Goal: Register for event/course

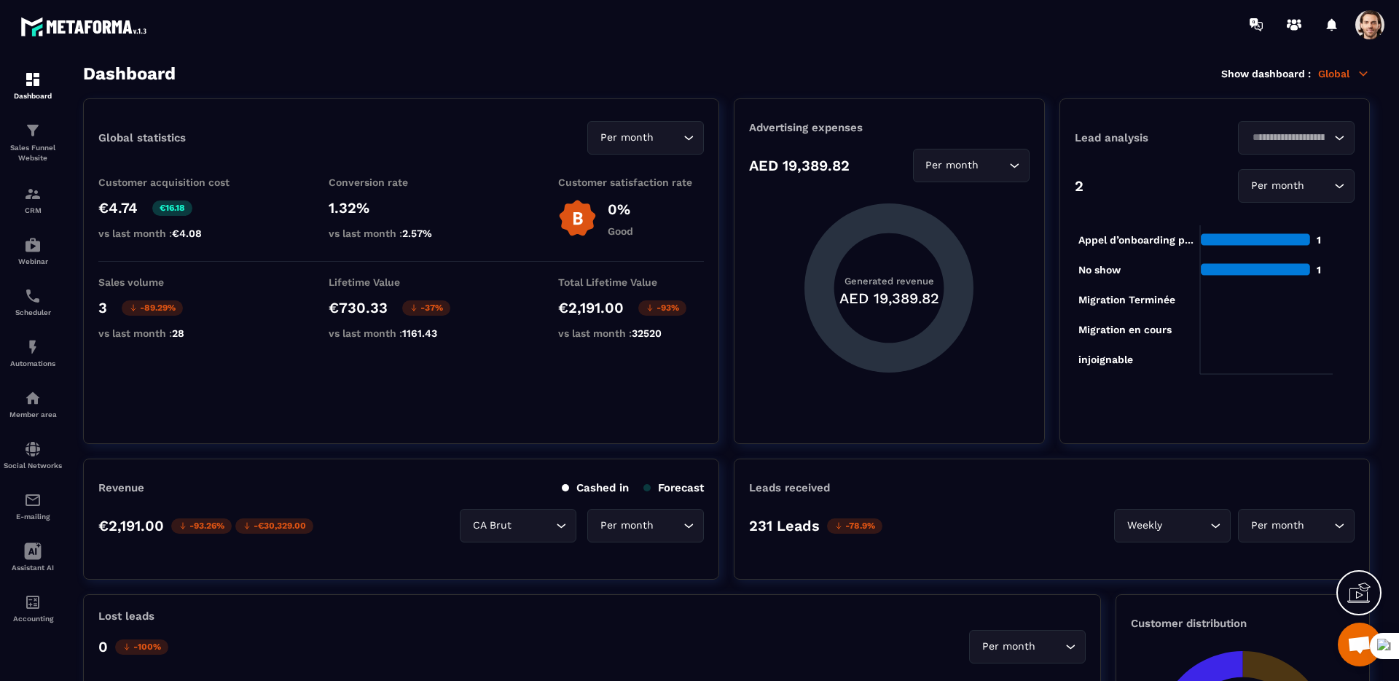
click at [1370, 31] on span at bounding box center [1370, 24] width 29 height 29
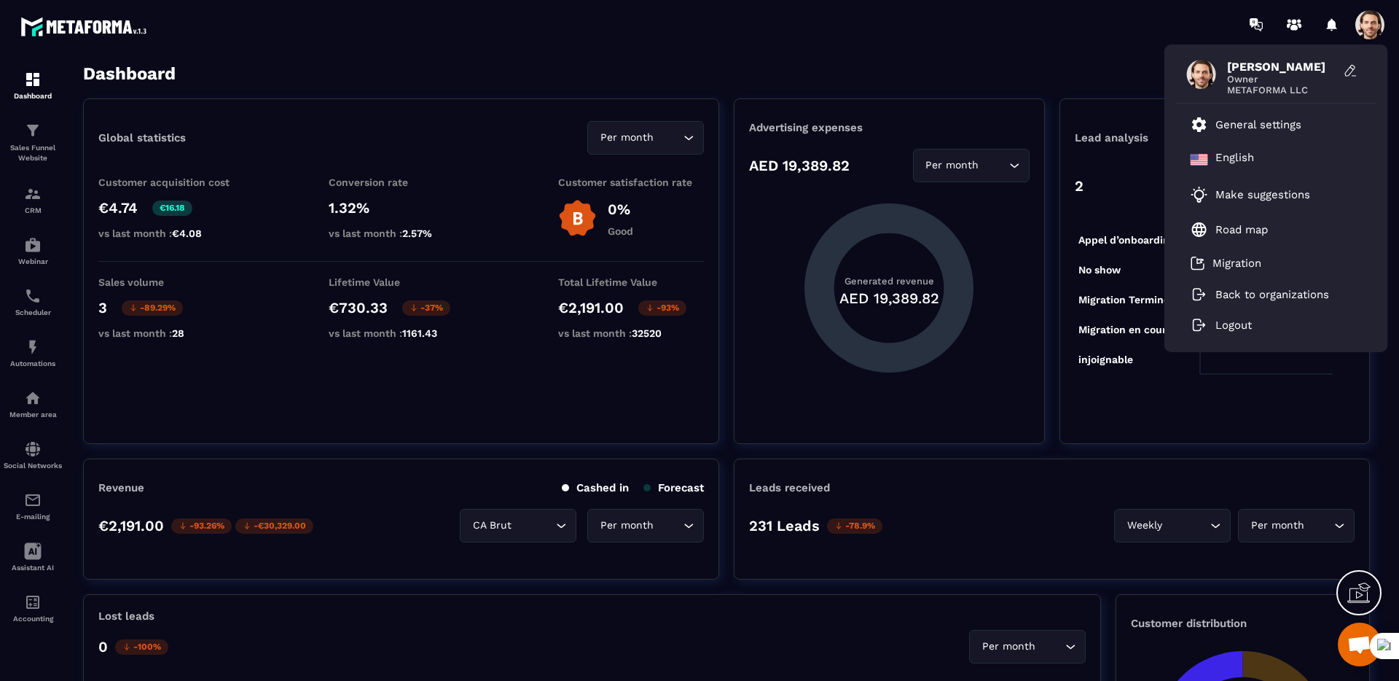
drag, startPoint x: 1017, startPoint y: 70, endPoint x: 986, endPoint y: 63, distance: 31.3
click at [1014, 69] on div "Dashboard Show dashboard : Global" at bounding box center [726, 73] width 1287 height 20
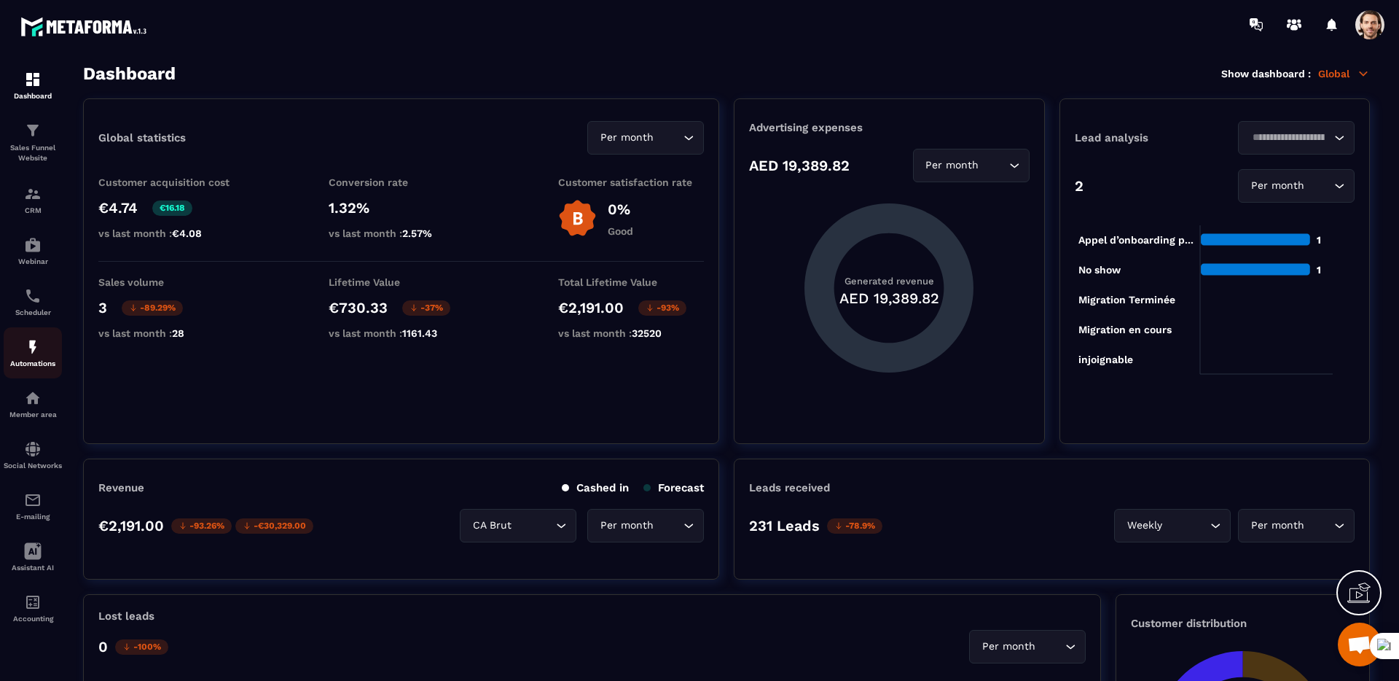
click at [47, 359] on p "Automations" at bounding box center [33, 363] width 58 height 8
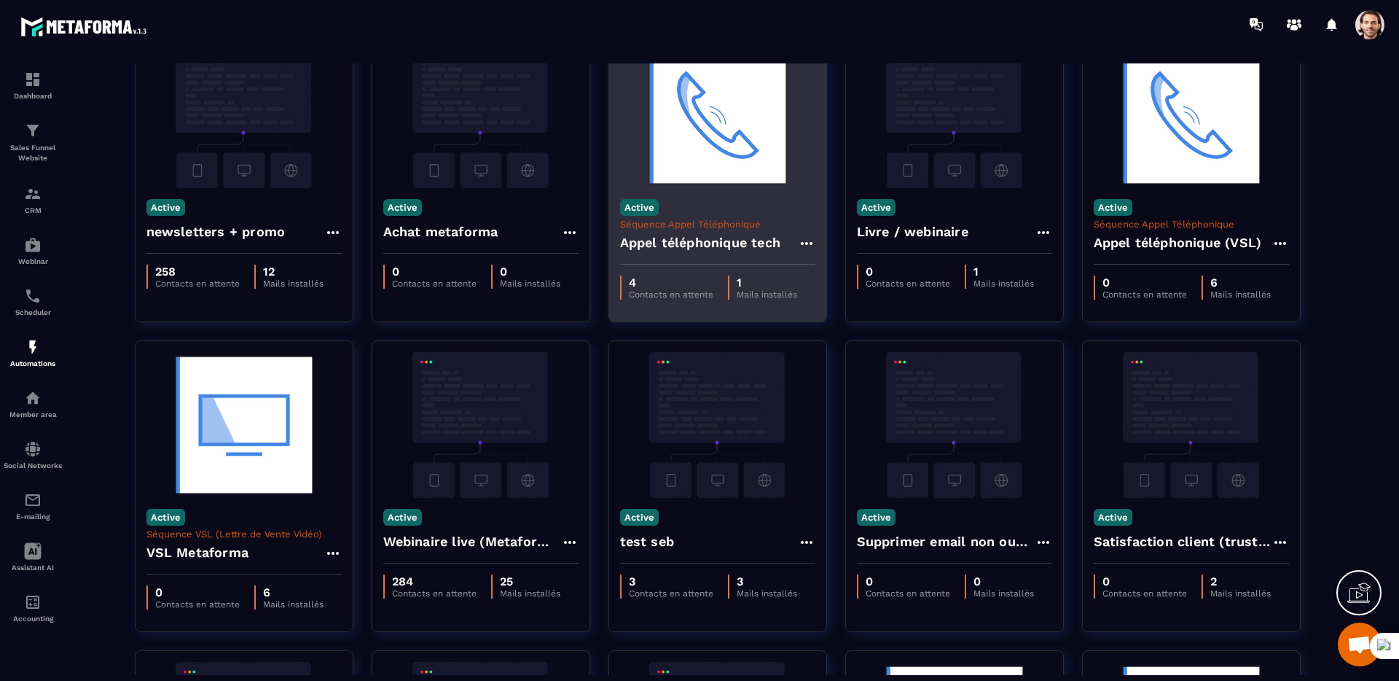
scroll to position [101, 0]
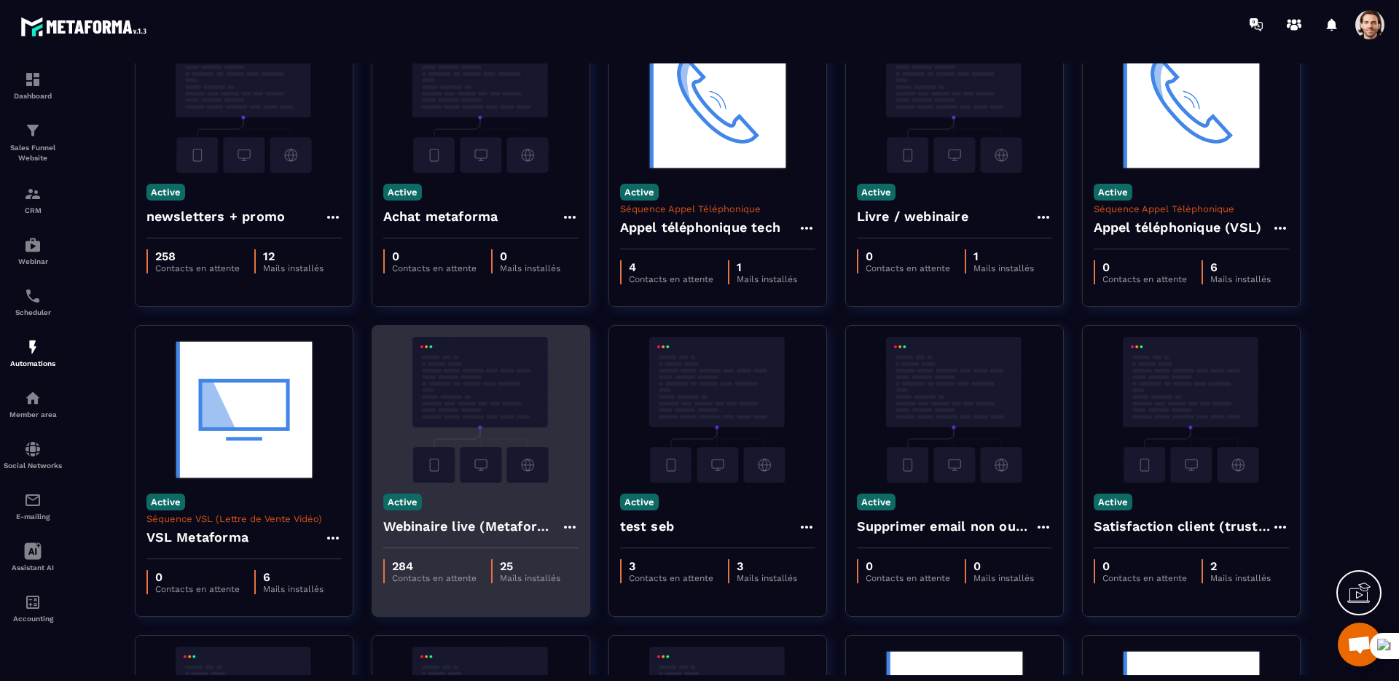
click at [493, 526] on h4 "Webinaire live (Metaforma)" at bounding box center [472, 526] width 178 height 20
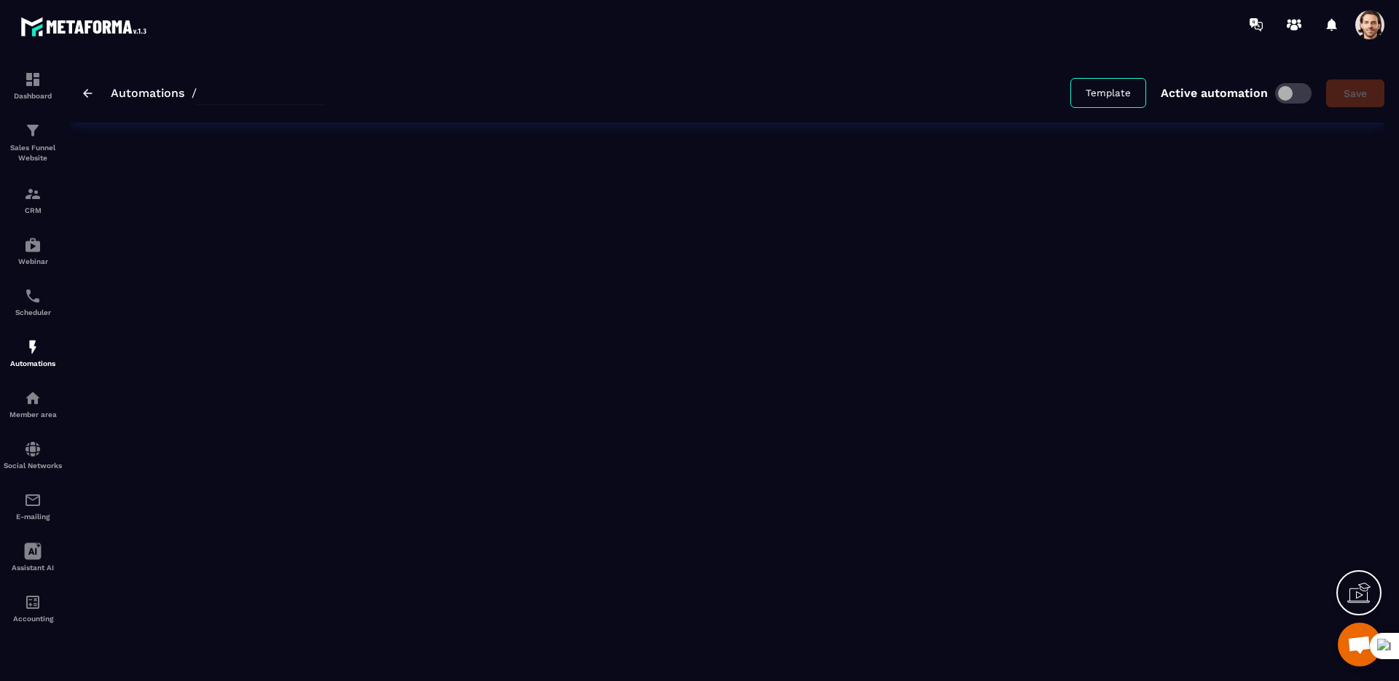
type input "**********"
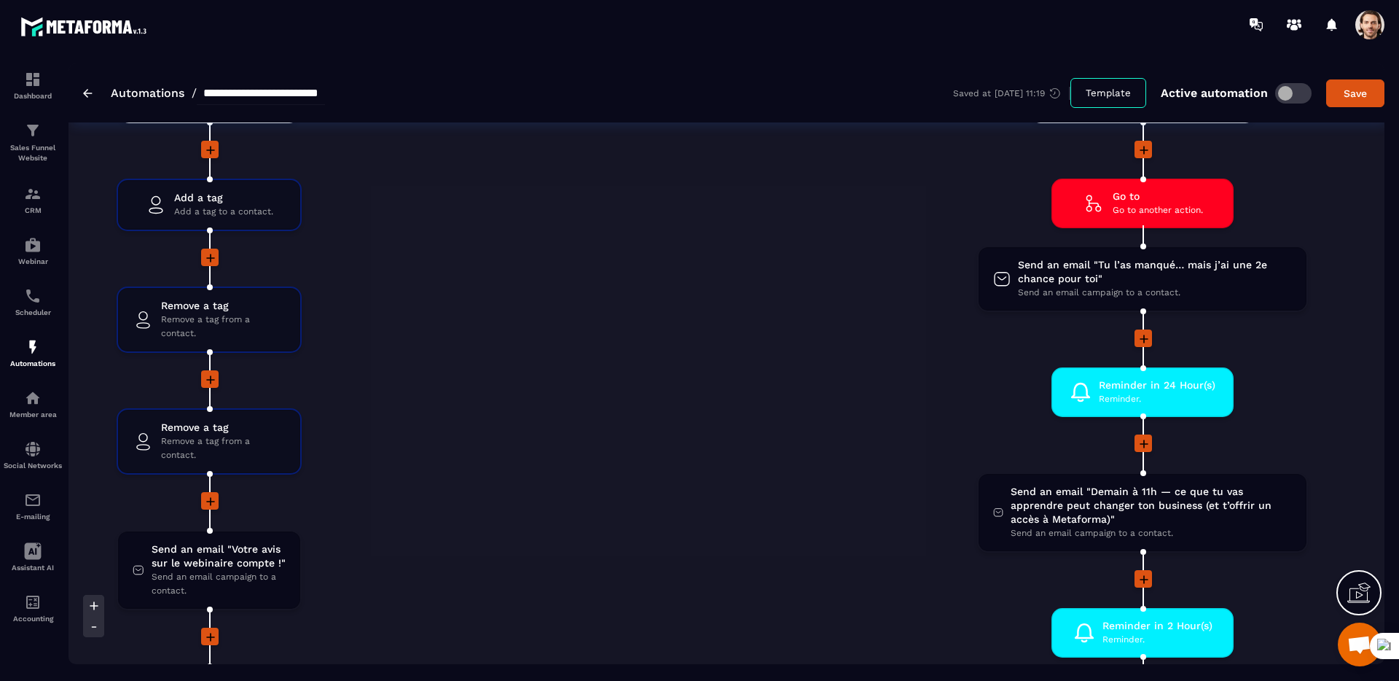
scroll to position [2491, 0]
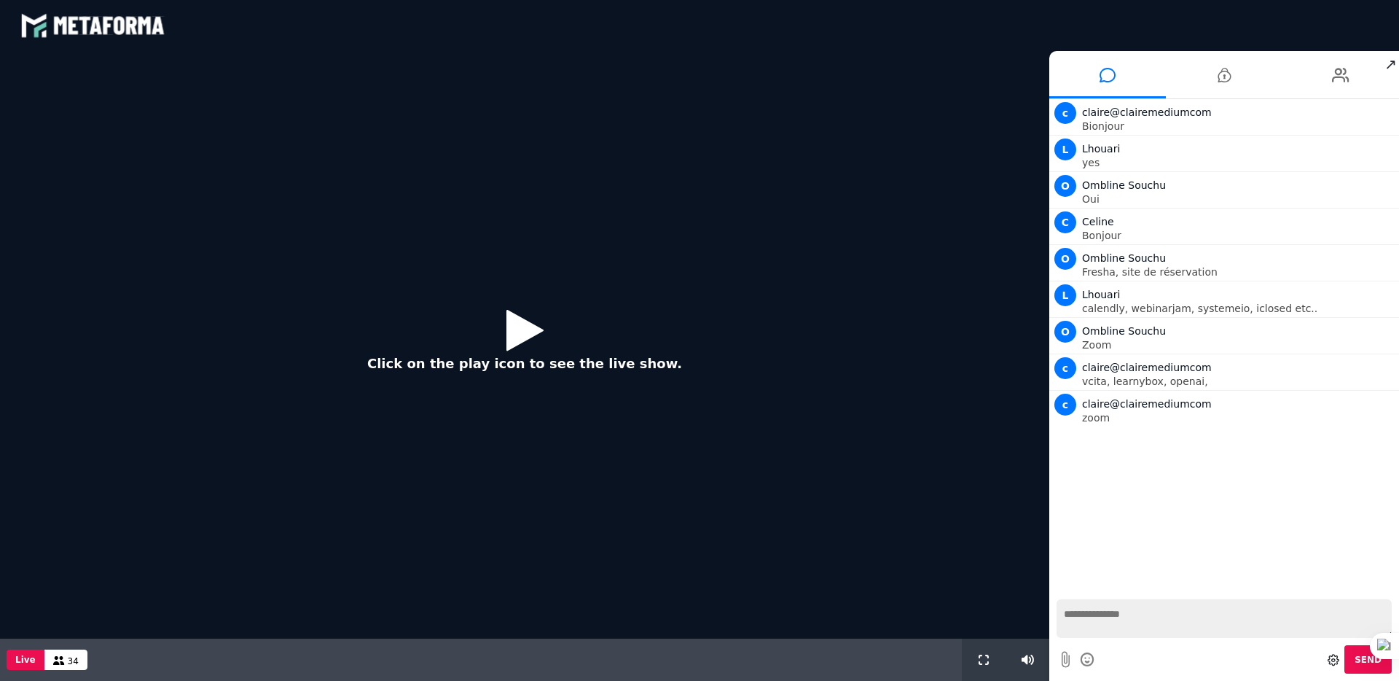
click at [517, 325] on icon at bounding box center [525, 329] width 37 height 47
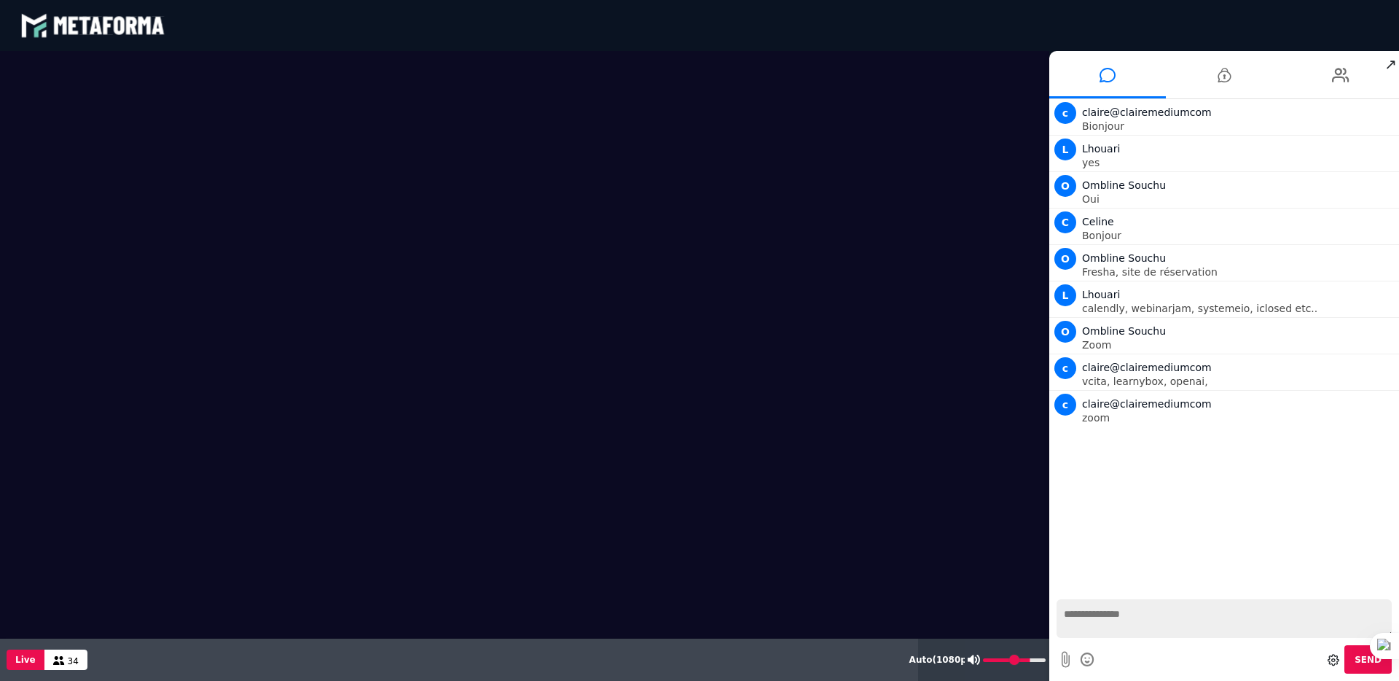
type input "*"
drag, startPoint x: 1027, startPoint y: 658, endPoint x: 959, endPoint y: 656, distance: 67.8
click at [984, 658] on input "range" at bounding box center [1015, 660] width 62 height 4
click at [1352, 79] on li at bounding box center [1341, 74] width 117 height 47
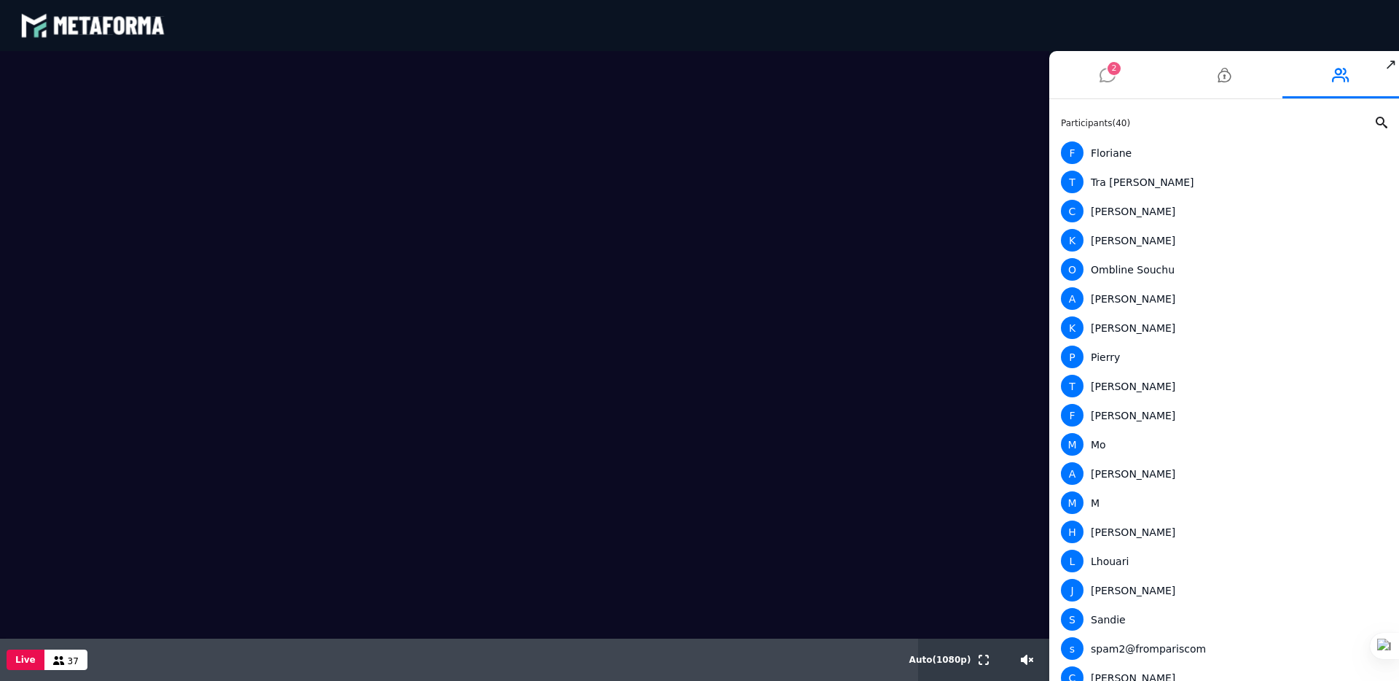
click at [1083, 82] on li "2" at bounding box center [1108, 74] width 117 height 47
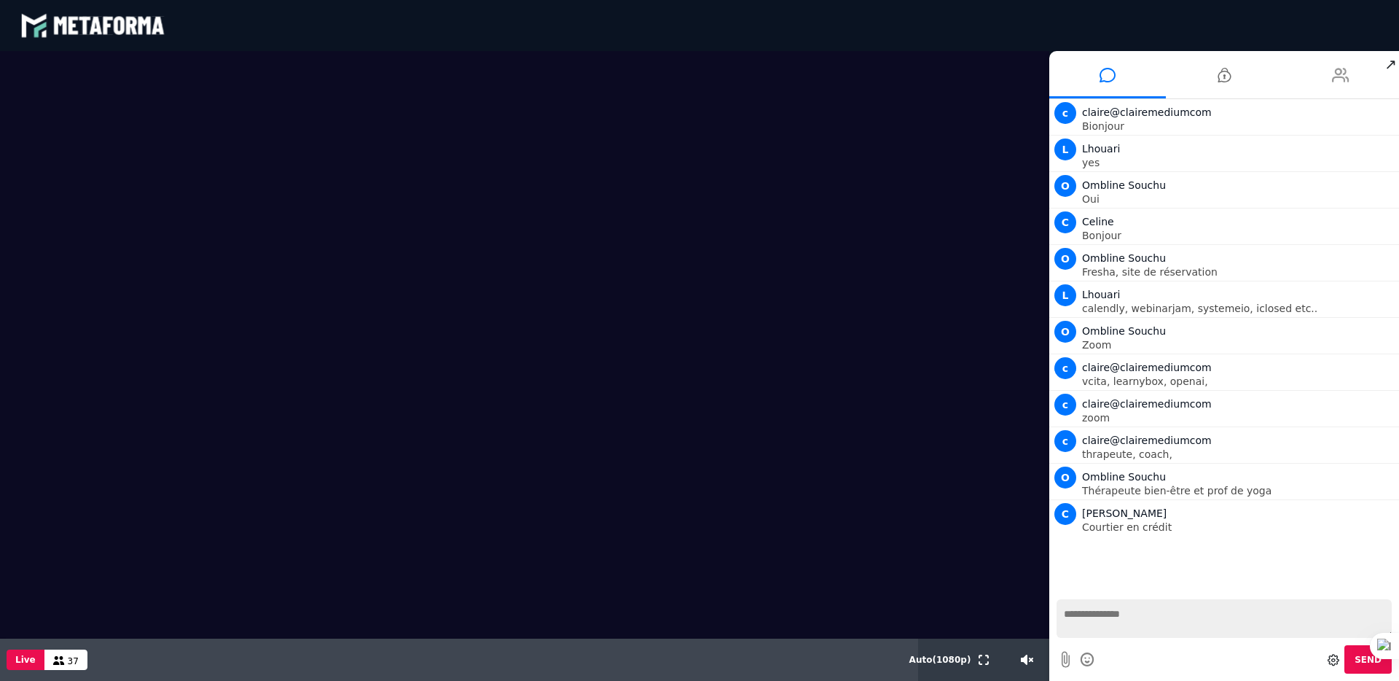
click at [1358, 76] on li at bounding box center [1341, 74] width 117 height 47
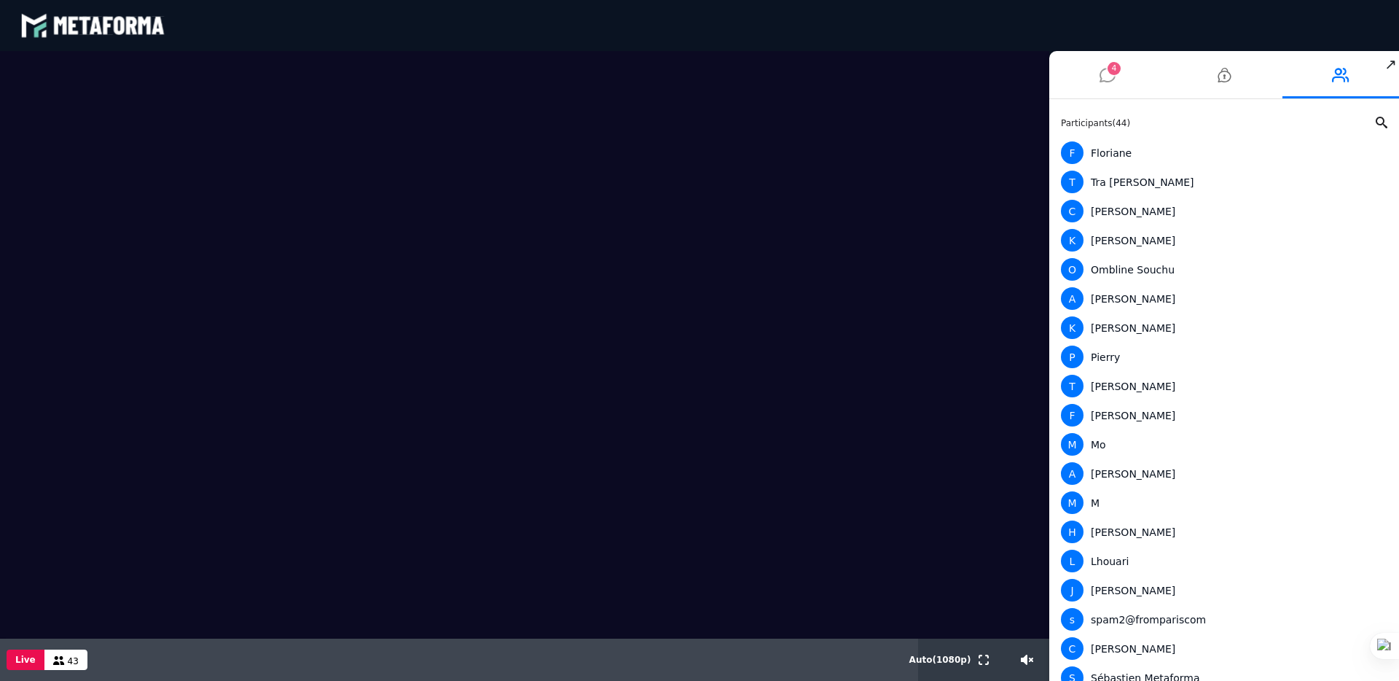
click at [1105, 72] on icon at bounding box center [1108, 75] width 16 height 36
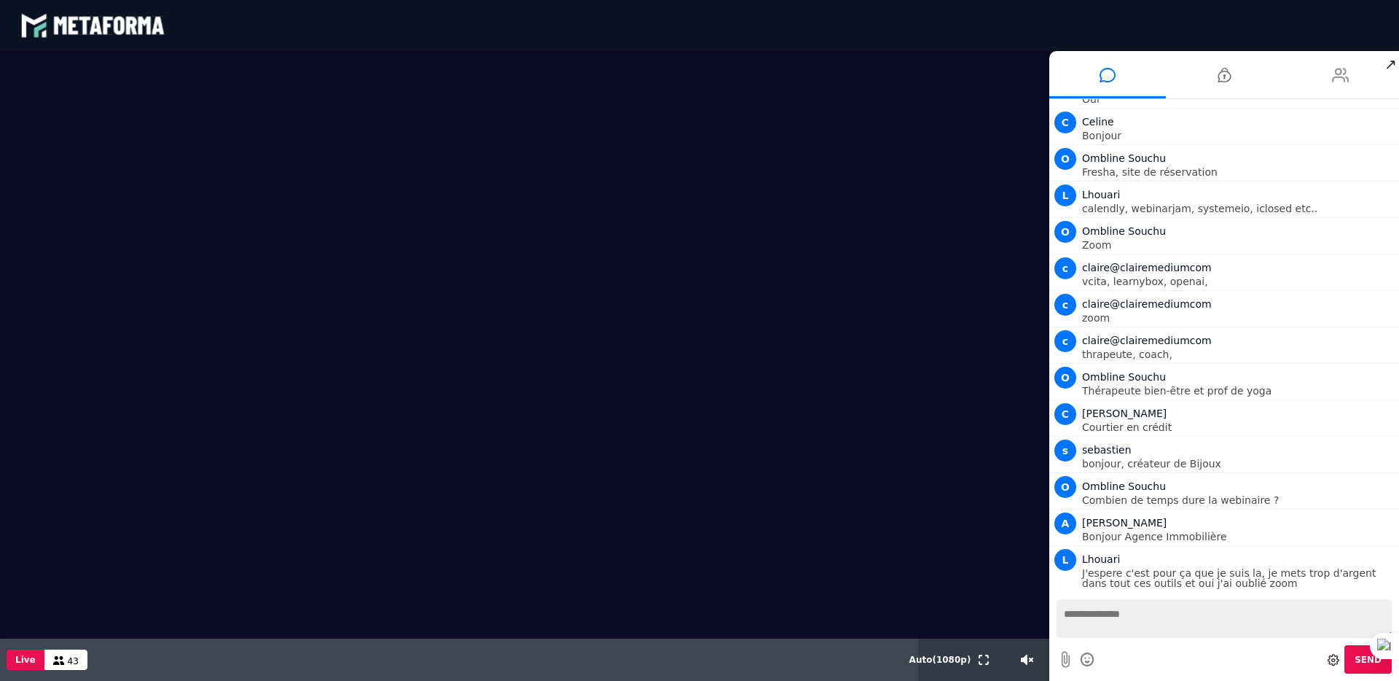
scroll to position [136, 0]
click at [1332, 75] on icon at bounding box center [1340, 75] width 17 height 36
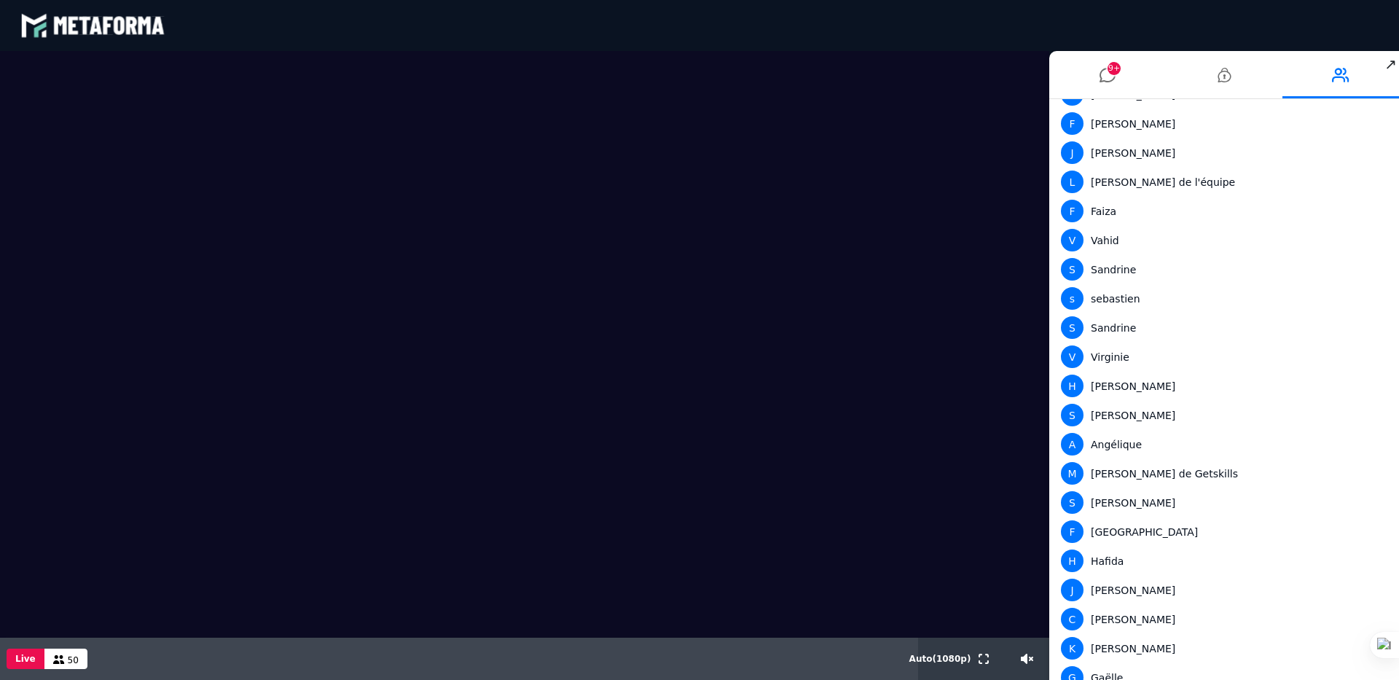
scroll to position [641, 0]
click at [1116, 78] on li "9+" at bounding box center [1108, 74] width 117 height 47
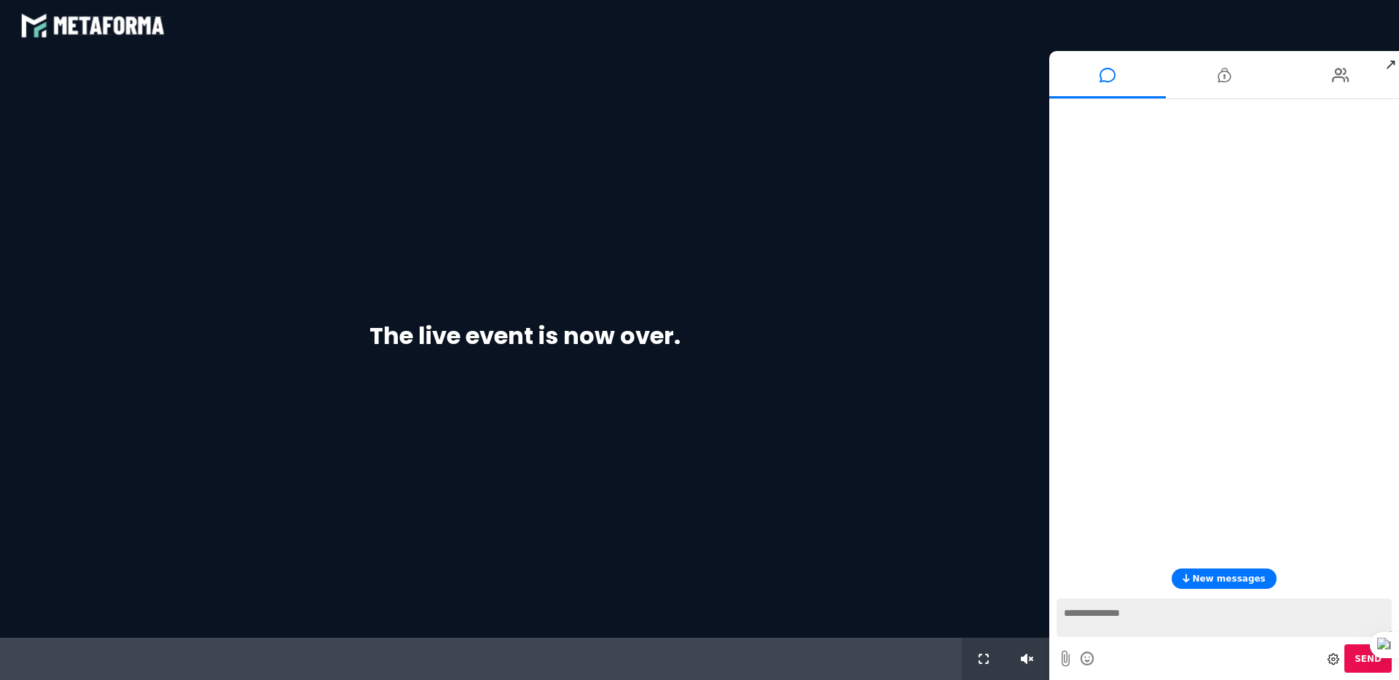
scroll to position [0, 0]
